Goal: Information Seeking & Learning: Find specific fact

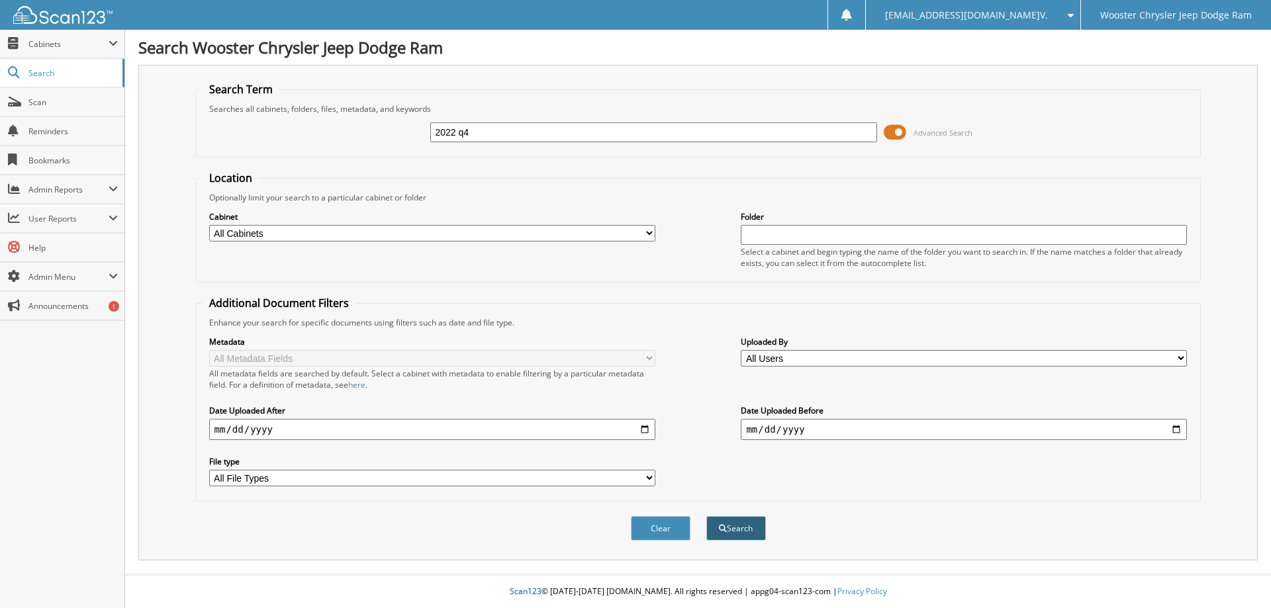
type input "2022 q4"
click at [745, 528] on button "Search" at bounding box center [736, 528] width 60 height 24
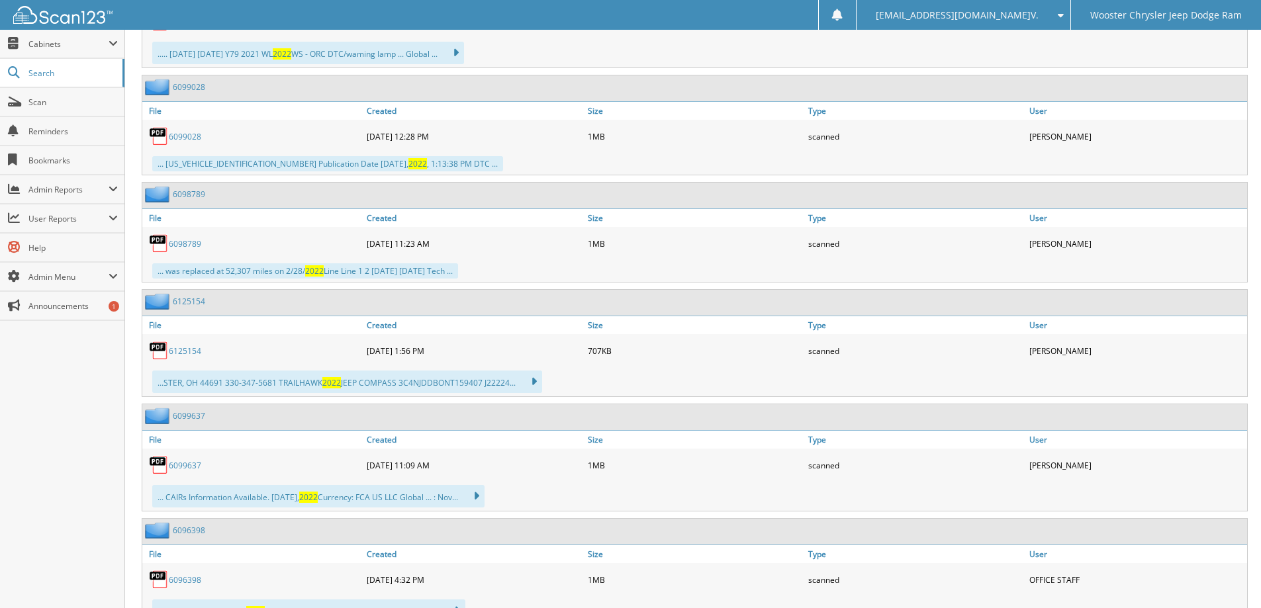
scroll to position [23893, 0]
